Goal: Information Seeking & Learning: Learn about a topic

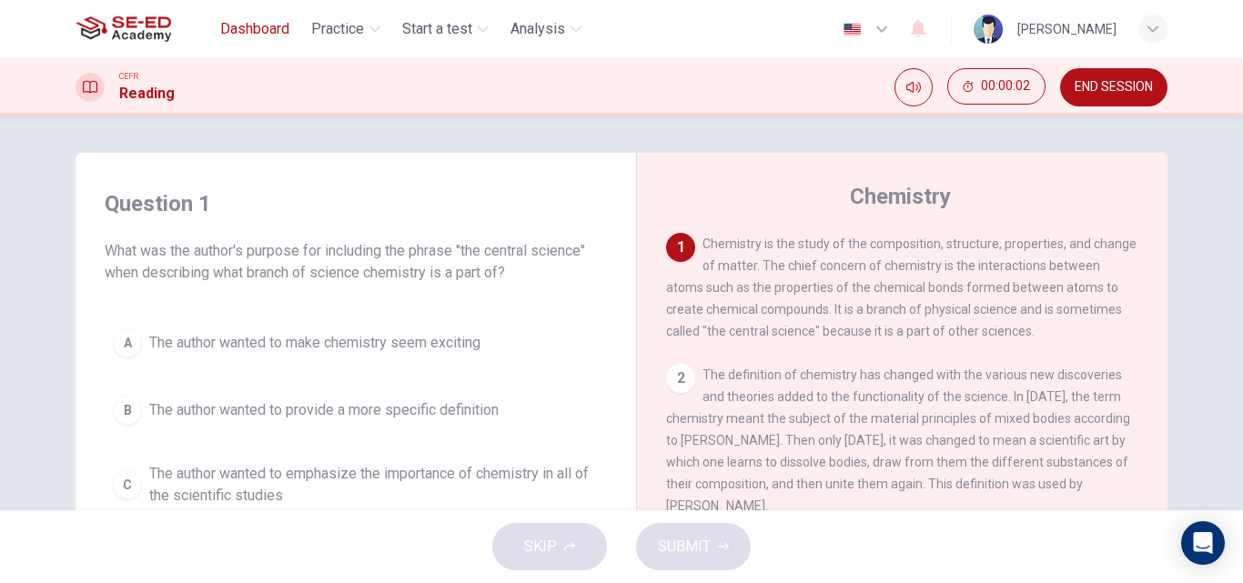
click at [251, 29] on span "Dashboard" at bounding box center [254, 29] width 69 height 22
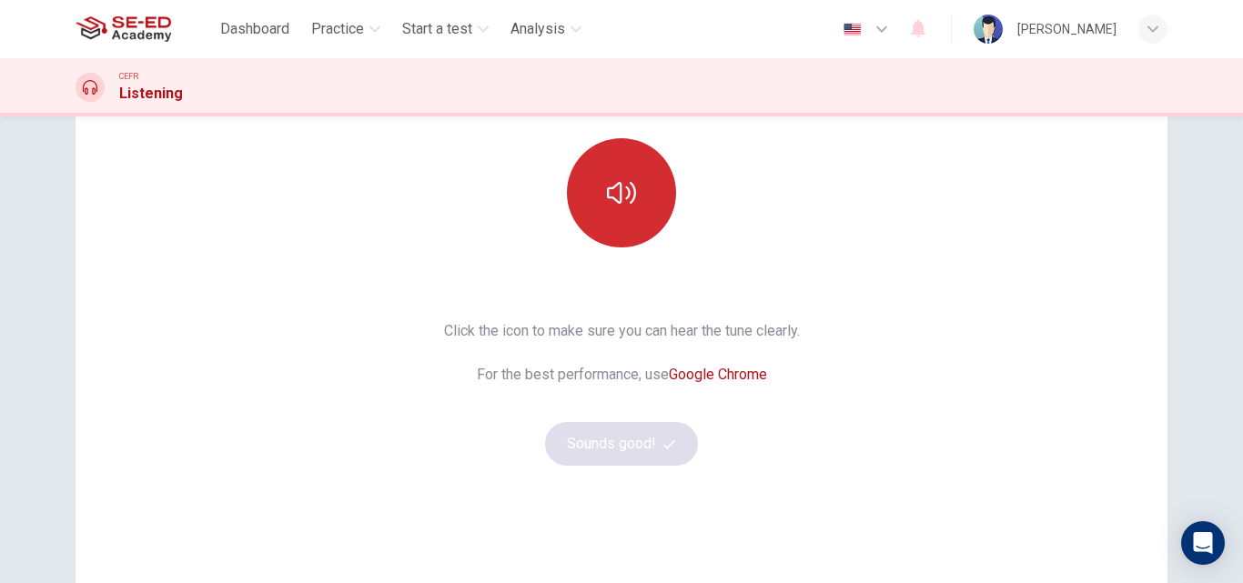
scroll to position [91, 0]
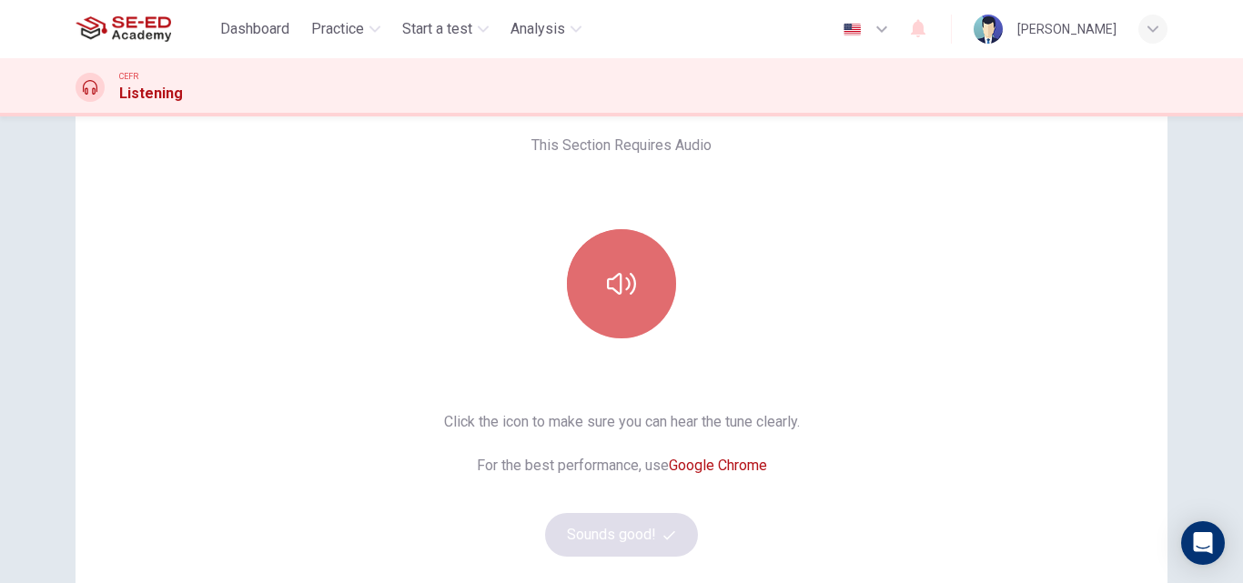
click at [632, 282] on button "button" at bounding box center [621, 283] width 109 height 109
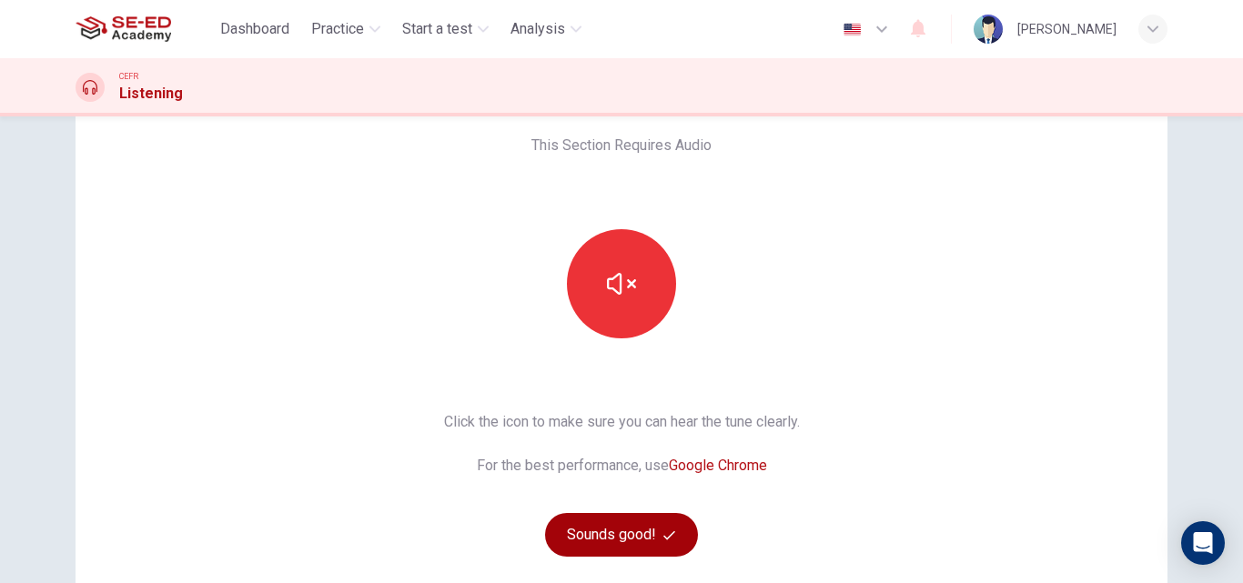
click at [617, 524] on button "Sounds good!" at bounding box center [621, 535] width 153 height 44
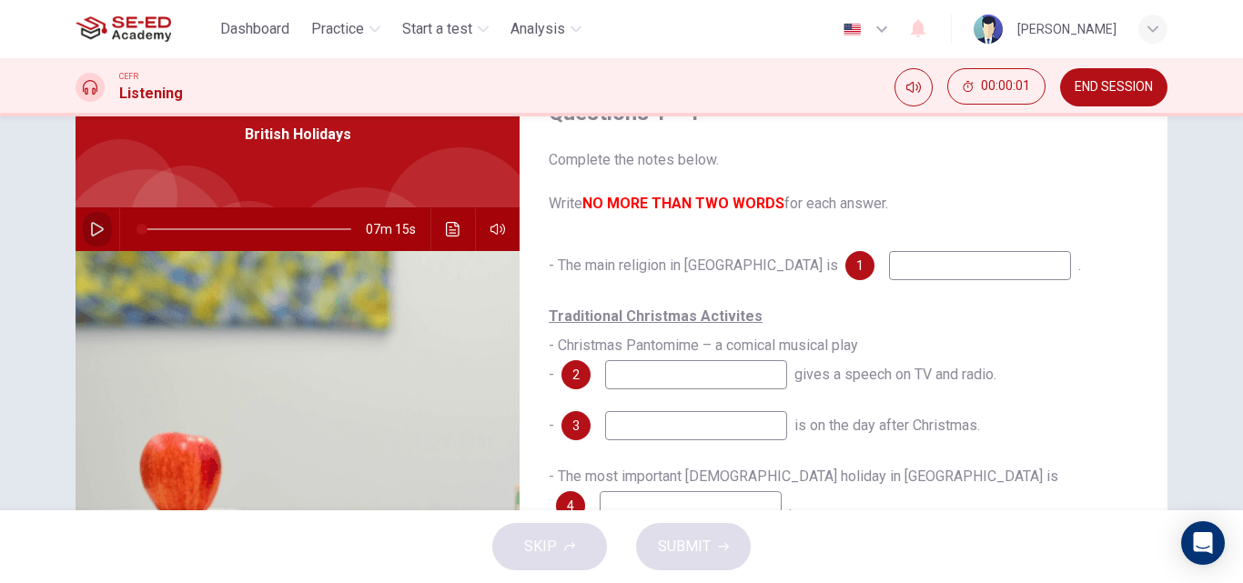
click at [94, 232] on icon "button" at bounding box center [97, 229] width 13 height 15
click at [94, 232] on icon "button" at bounding box center [97, 229] width 15 height 15
type input "1"
click at [129, 29] on img at bounding box center [124, 29] width 96 height 36
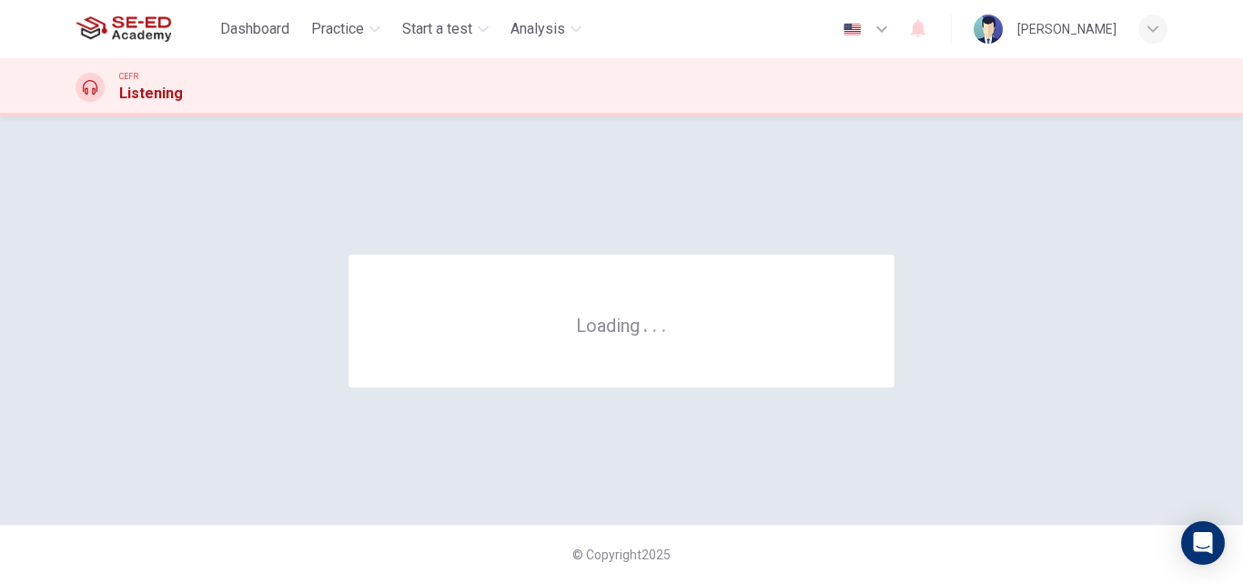
scroll to position [0, 0]
